Goal: Task Accomplishment & Management: Manage account settings

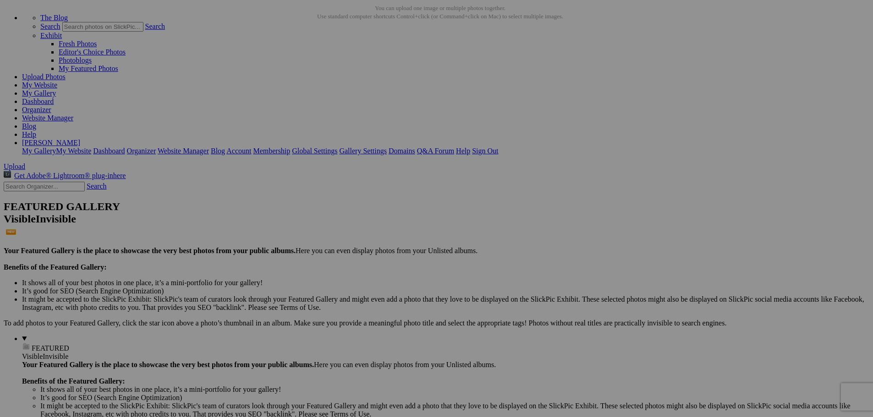
scroll to position [46, 0]
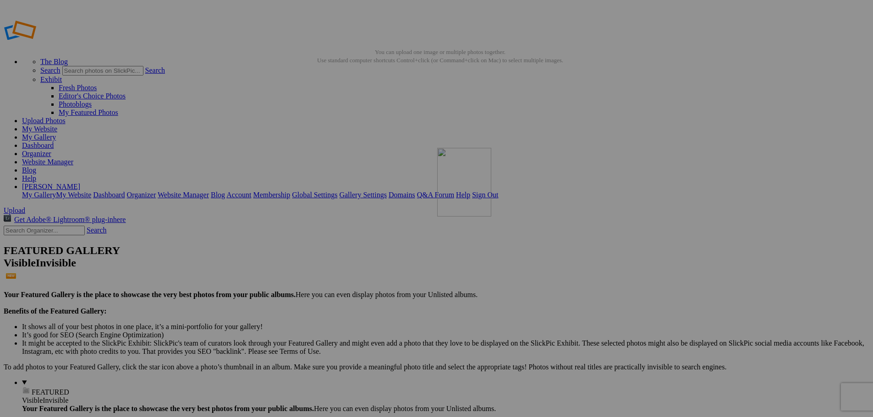
drag, startPoint x: 344, startPoint y: 249, endPoint x: 568, endPoint y: 213, distance: 226.3
drag, startPoint x: 254, startPoint y: 246, endPoint x: 477, endPoint y: 211, distance: 225.5
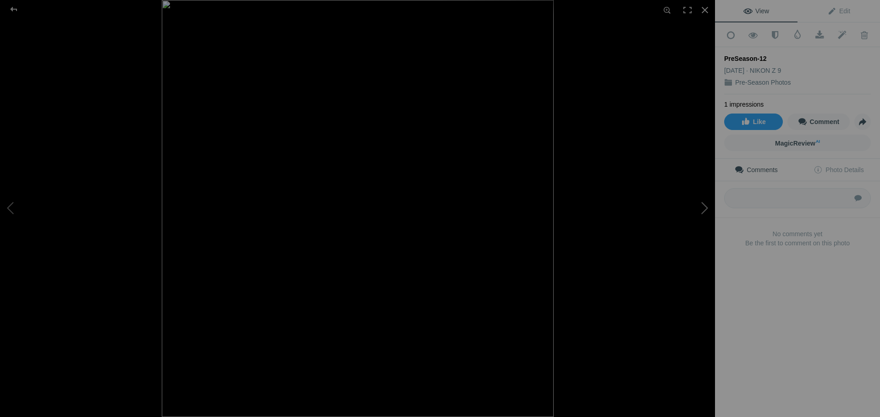
click at [704, 210] on button at bounding box center [680, 209] width 69 height 150
click at [15, 10] on div at bounding box center [13, 9] width 33 height 18
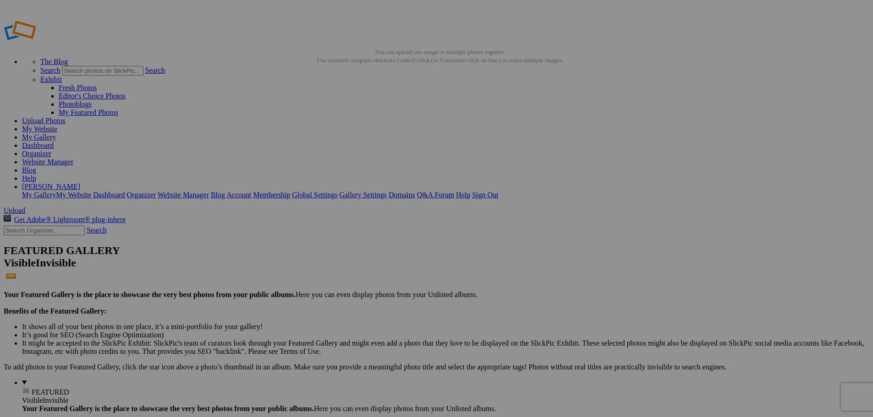
type input "Volleyball 2025"
type input "Pre-Season Photos"
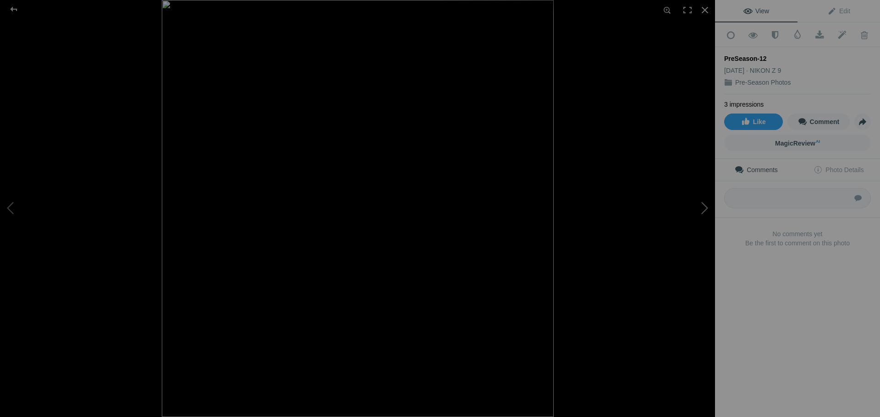
click at [702, 209] on button at bounding box center [680, 209] width 69 height 150
click at [14, 10] on div at bounding box center [13, 9] width 33 height 18
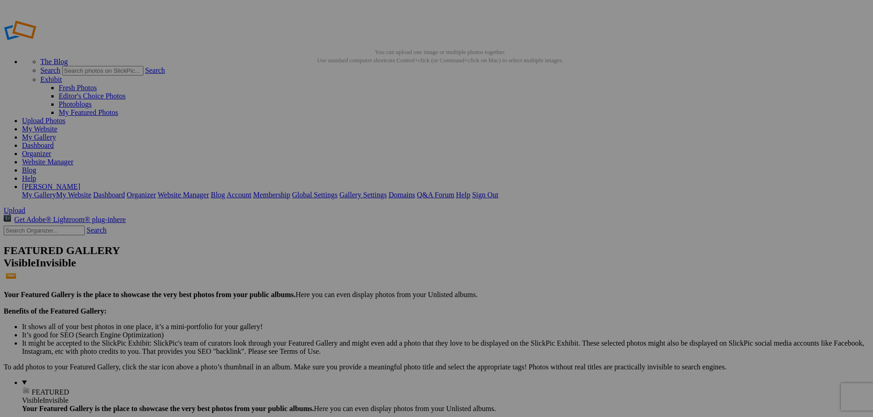
click at [73, 158] on link "Website Manager" at bounding box center [47, 162] width 51 height 8
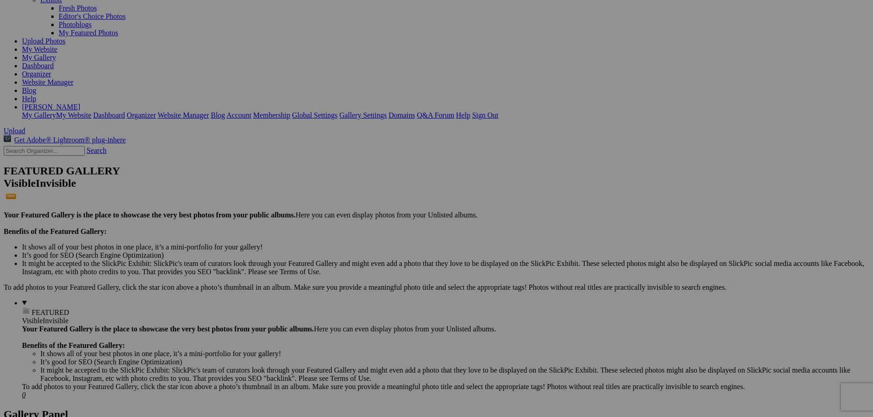
scroll to position [92, 0]
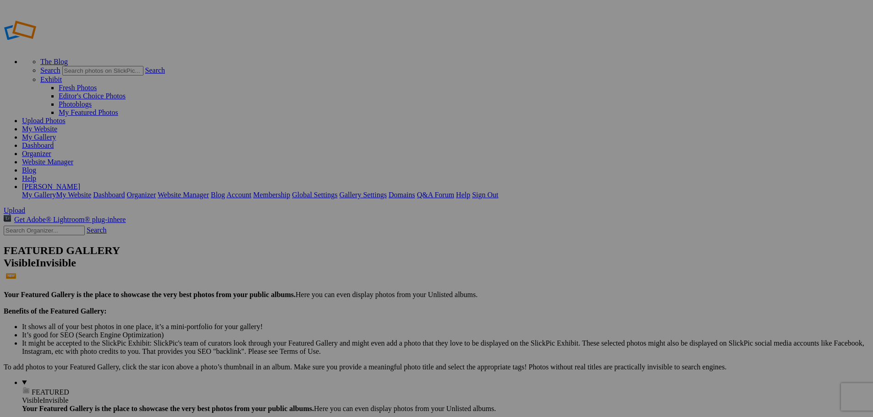
type input "Pre-Season Photos"
drag, startPoint x: 257, startPoint y: 252, endPoint x: 495, endPoint y: 215, distance: 240.1
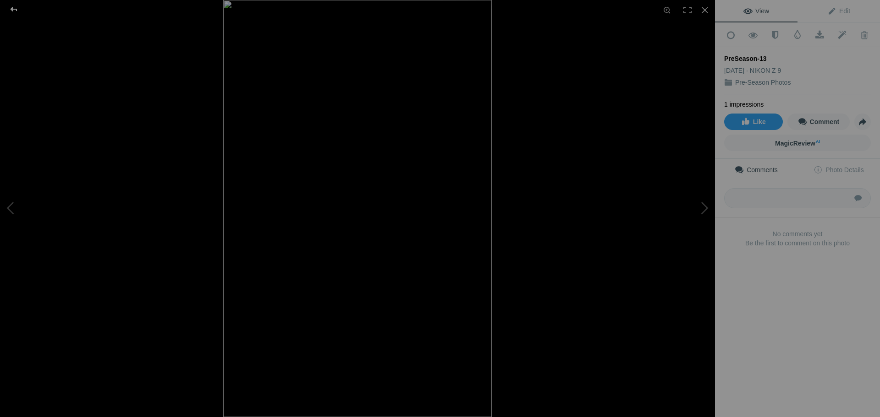
click at [15, 11] on div at bounding box center [13, 9] width 33 height 18
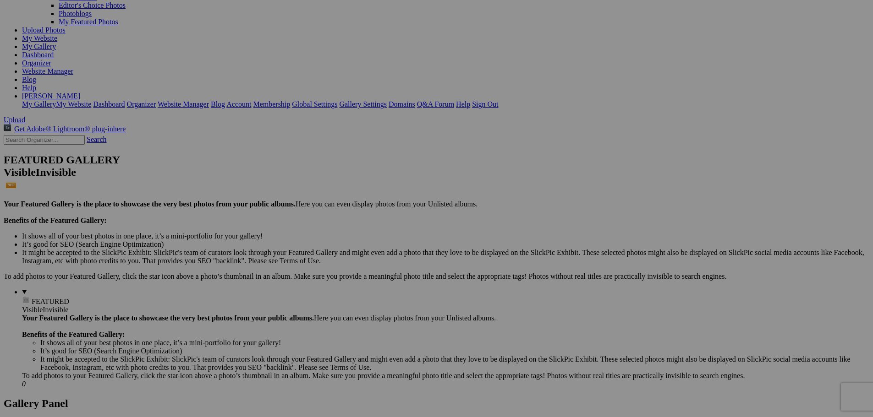
scroll to position [92, 0]
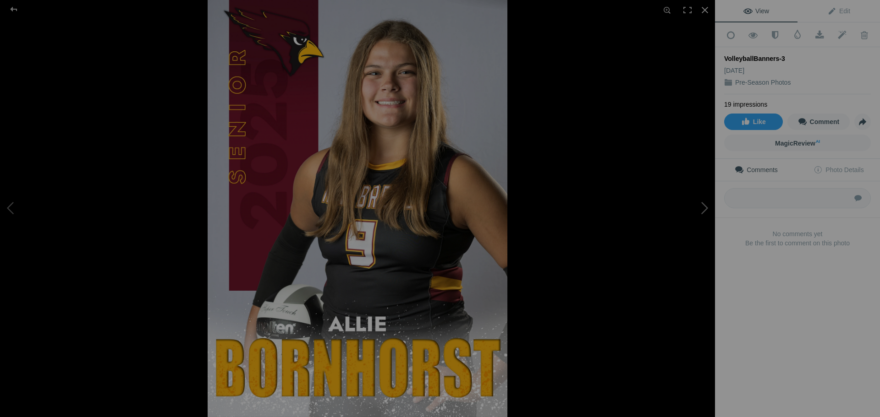
click at [704, 207] on button at bounding box center [680, 209] width 69 height 150
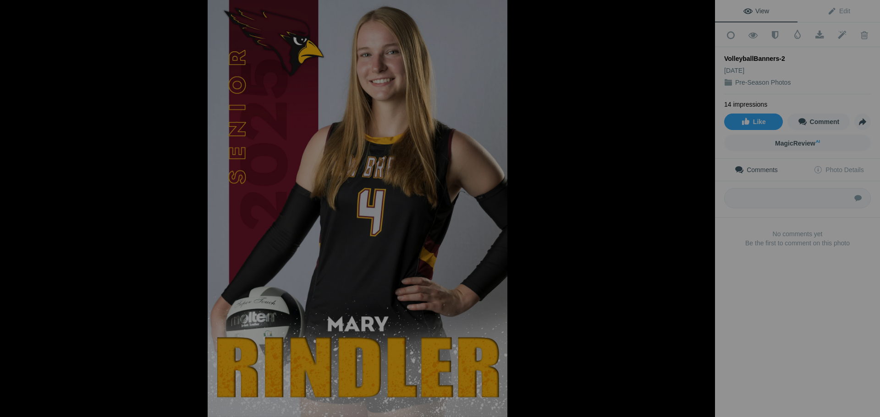
click at [704, 207] on button at bounding box center [680, 209] width 69 height 150
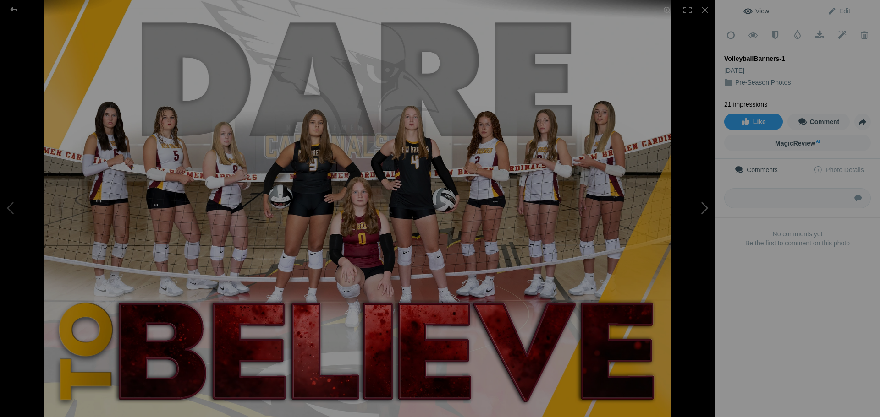
click at [703, 209] on button at bounding box center [680, 209] width 69 height 150
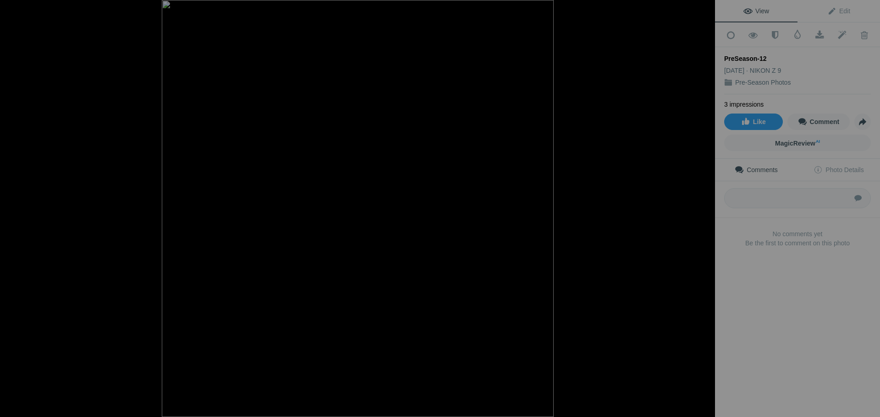
click at [703, 209] on button at bounding box center [680, 209] width 69 height 150
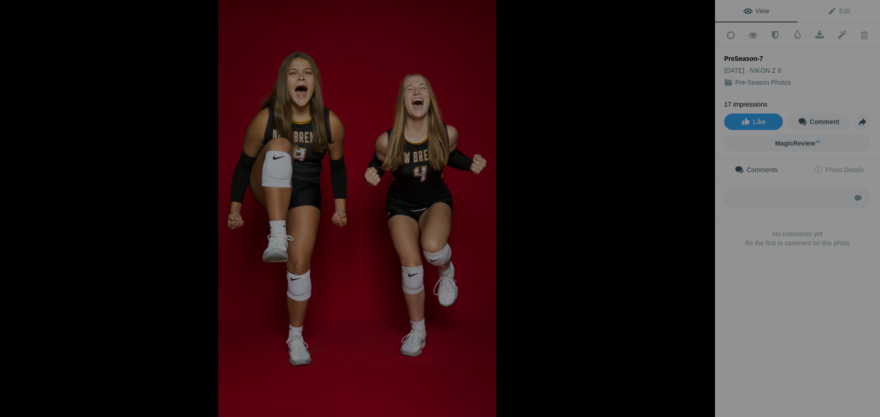
click at [703, 209] on button at bounding box center [680, 209] width 69 height 150
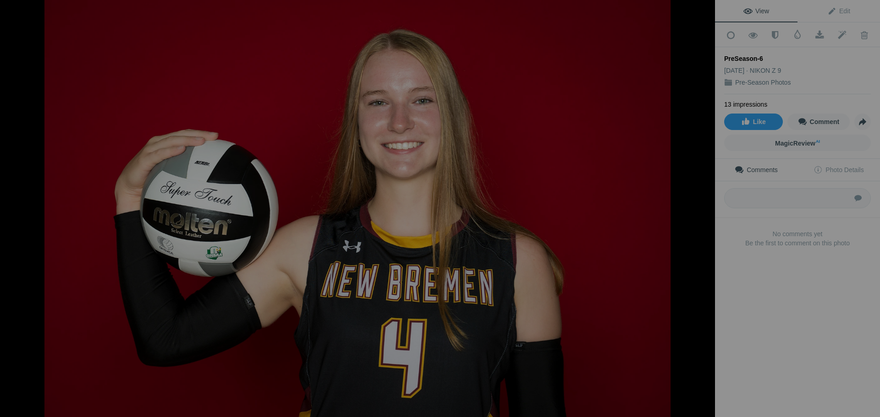
click at [703, 209] on button at bounding box center [680, 209] width 69 height 150
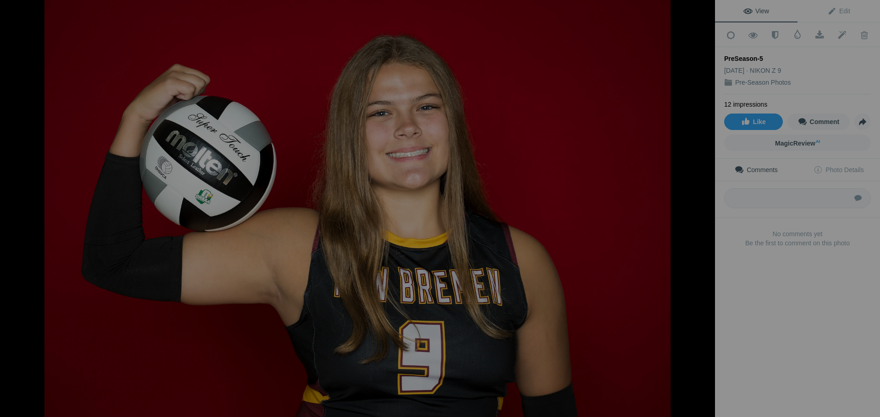
click at [703, 209] on button at bounding box center [680, 209] width 69 height 150
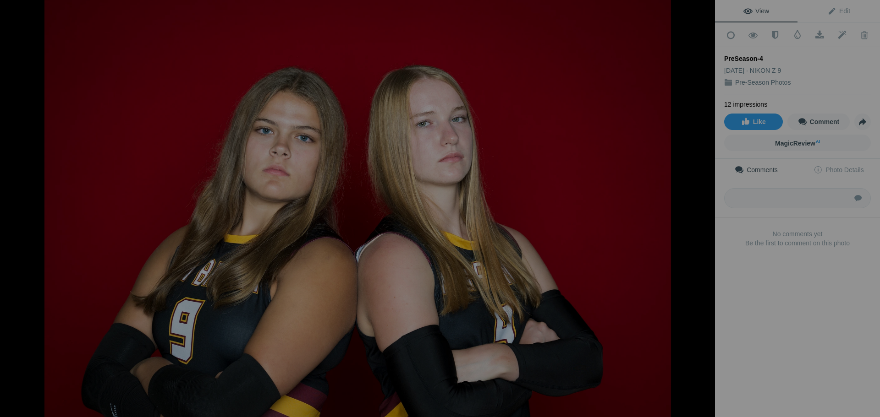
click at [703, 209] on button at bounding box center [680, 209] width 69 height 150
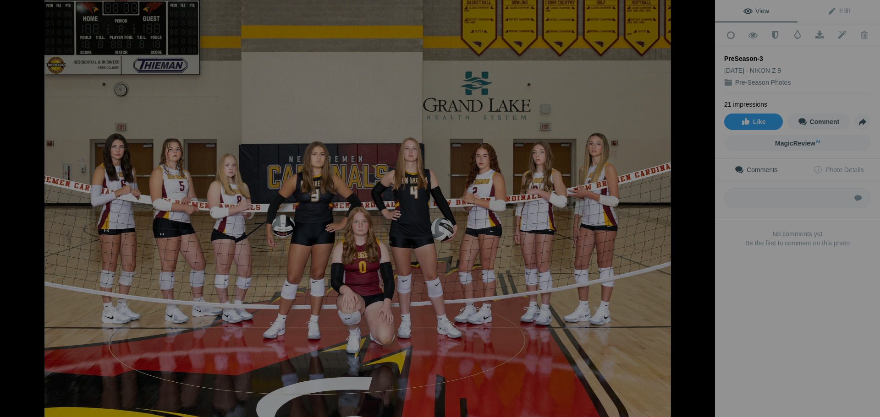
click at [703, 209] on button at bounding box center [680, 209] width 69 height 150
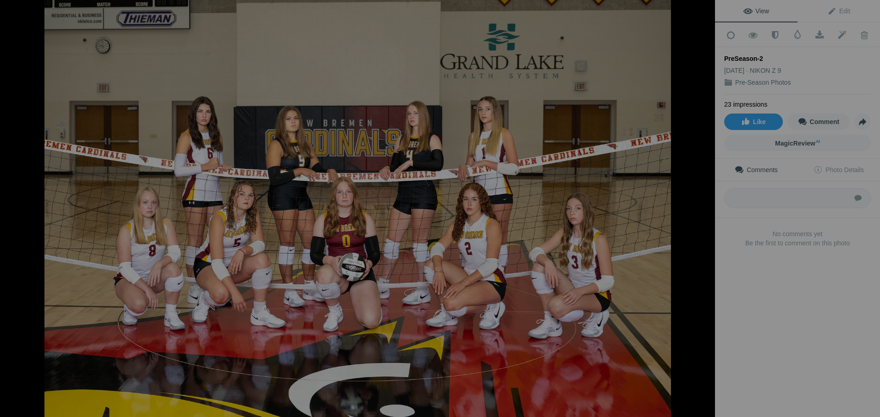
click at [703, 209] on button at bounding box center [680, 209] width 69 height 150
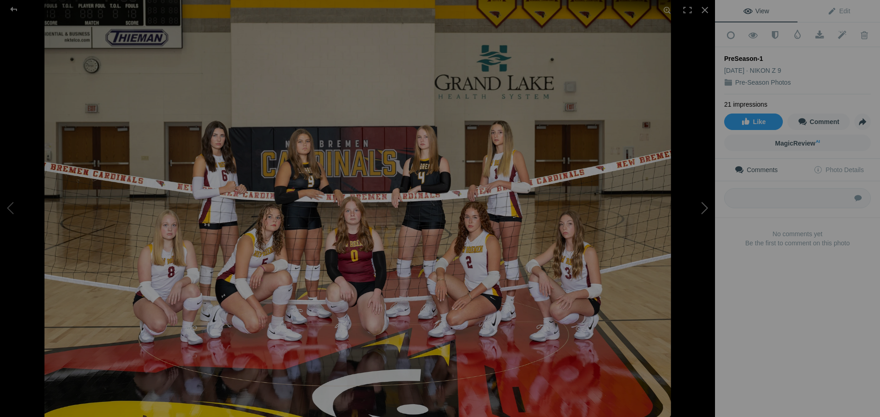
click at [706, 208] on button at bounding box center [680, 209] width 69 height 150
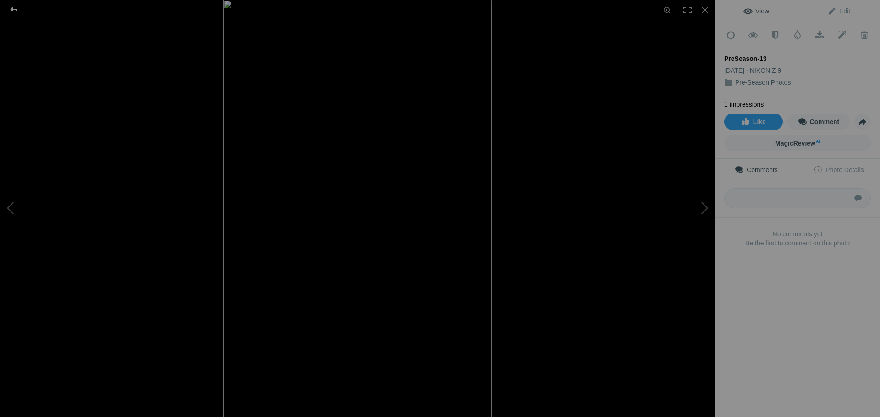
click at [15, 11] on div at bounding box center [13, 9] width 33 height 18
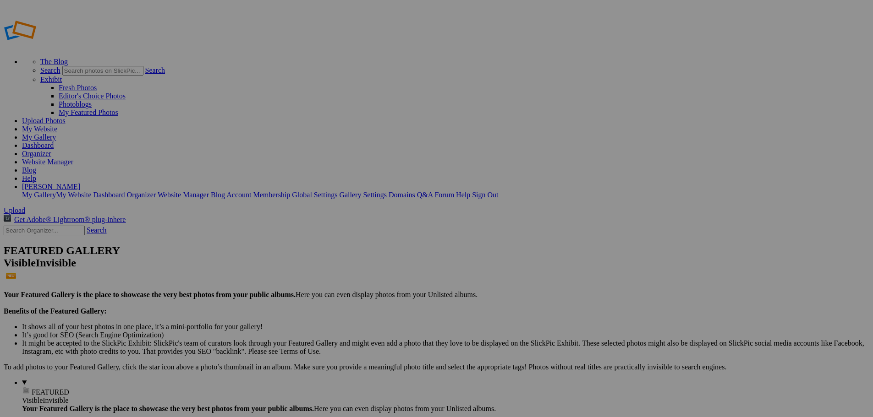
click at [73, 158] on link "Website Manager" at bounding box center [47, 162] width 51 height 8
